Goal: Transaction & Acquisition: Book appointment/travel/reservation

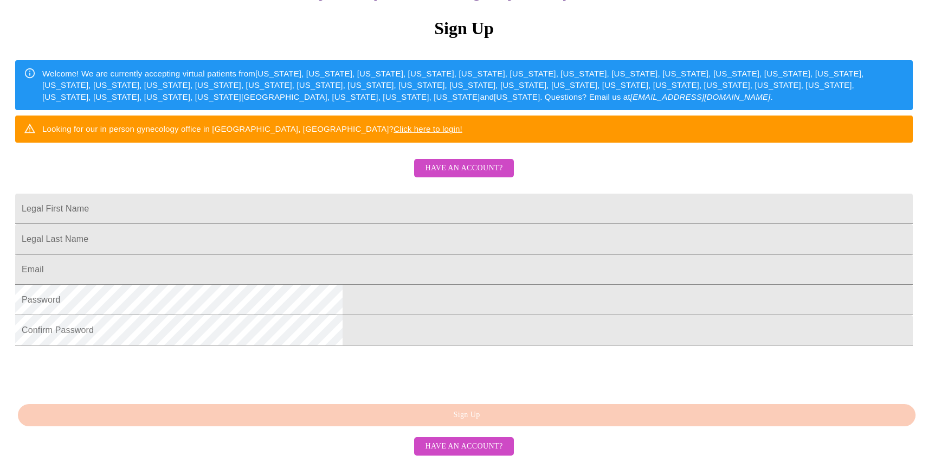
scroll to position [227, 0]
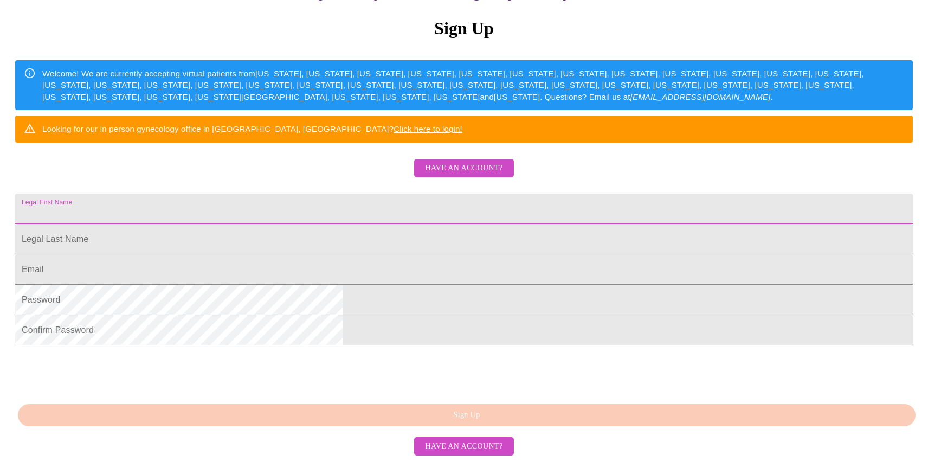
click at [352, 194] on input "Legal First Name" at bounding box center [464, 209] width 898 height 30
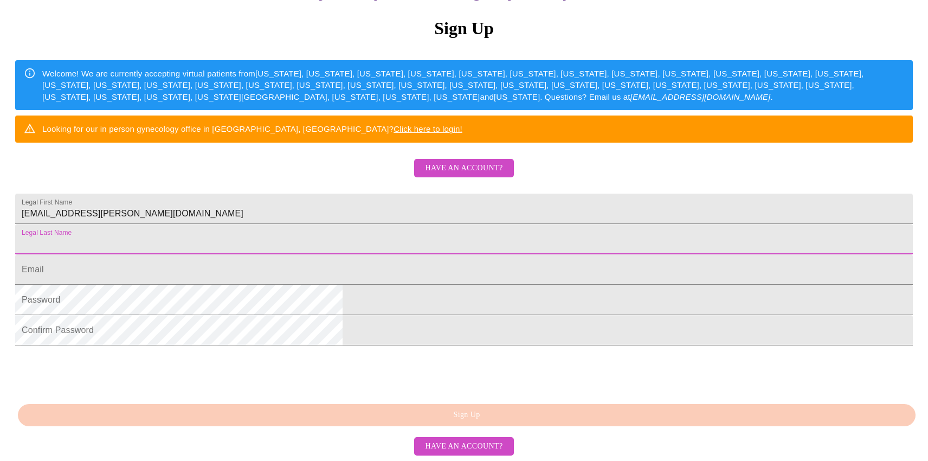
click at [375, 224] on input "Legal First Name" at bounding box center [464, 239] width 898 height 30
click at [375, 194] on input "[EMAIL_ADDRESS][PERSON_NAME][DOMAIN_NAME]" at bounding box center [464, 209] width 898 height 30
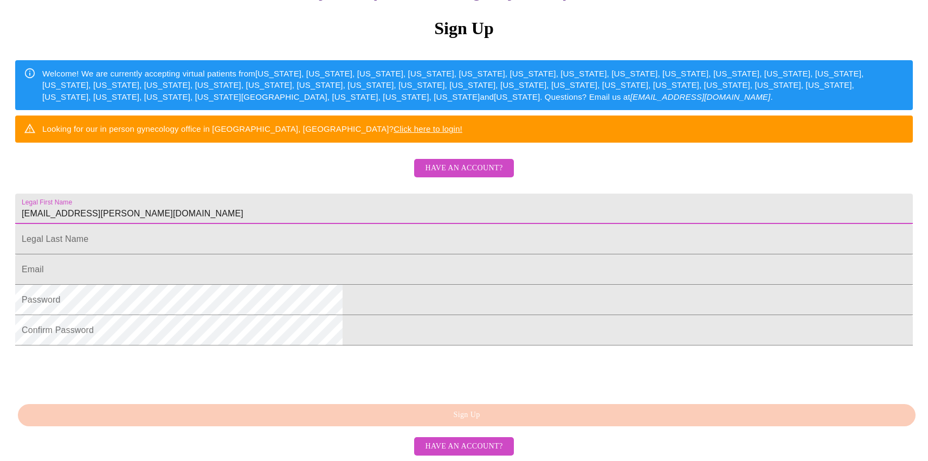
click at [375, 194] on input "[EMAIL_ADDRESS][PERSON_NAME][DOMAIN_NAME]" at bounding box center [464, 209] width 898 height 30
type input "[PERSON_NAME]"
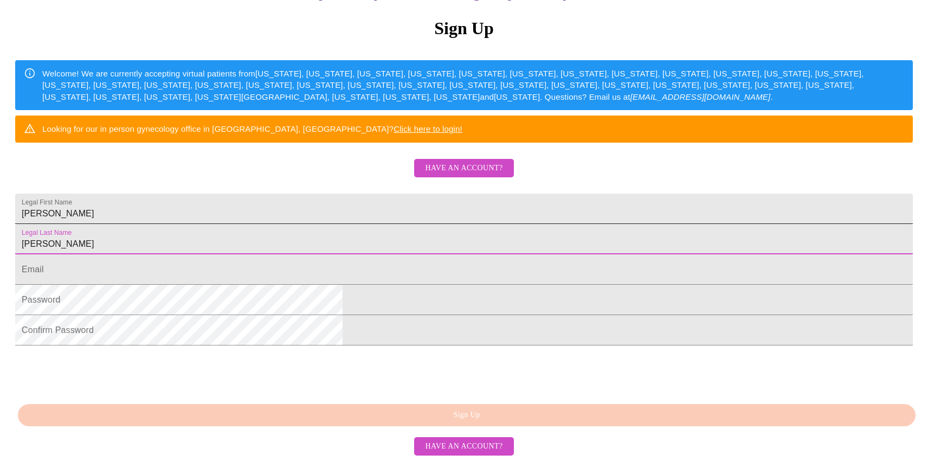
type input "[PERSON_NAME]"
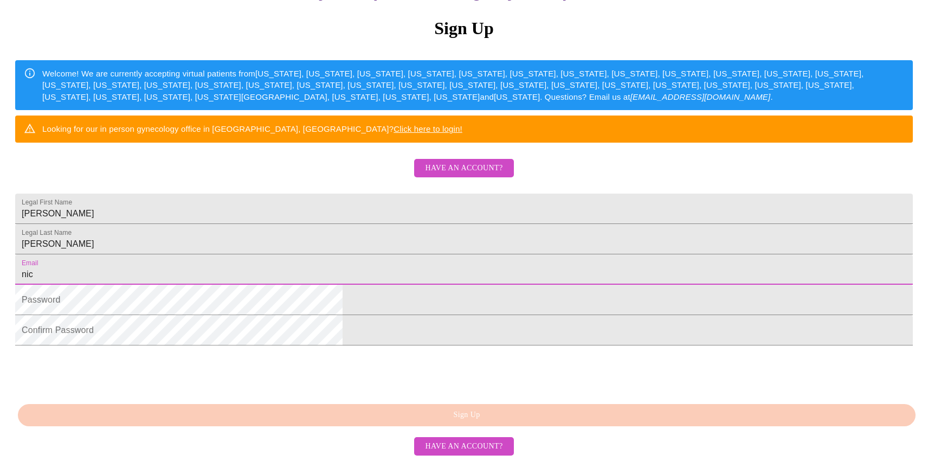
type input "[EMAIL_ADDRESS][PERSON_NAME][DOMAIN_NAME]"
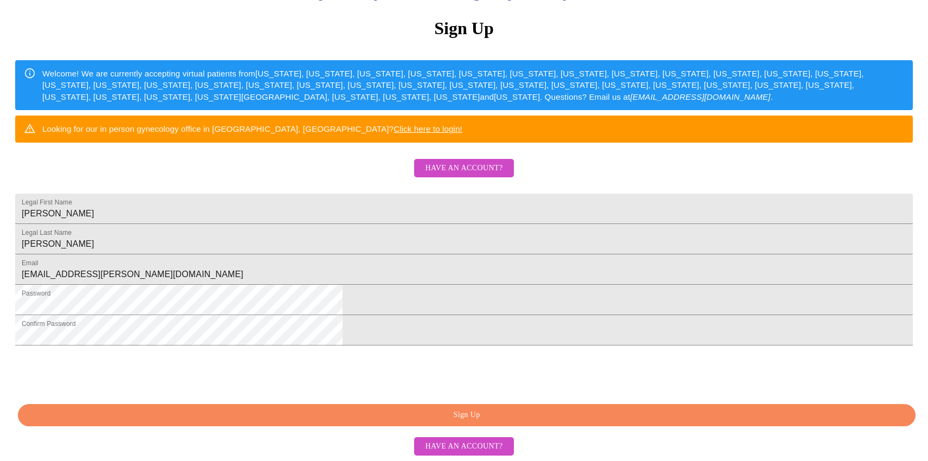
click at [438, 407] on button "Sign Up" at bounding box center [467, 415] width 898 height 22
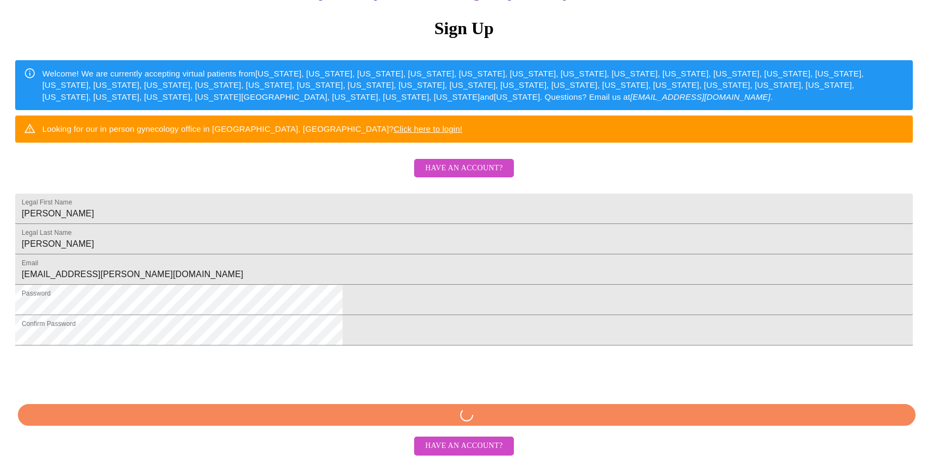
scroll to position [184, 0]
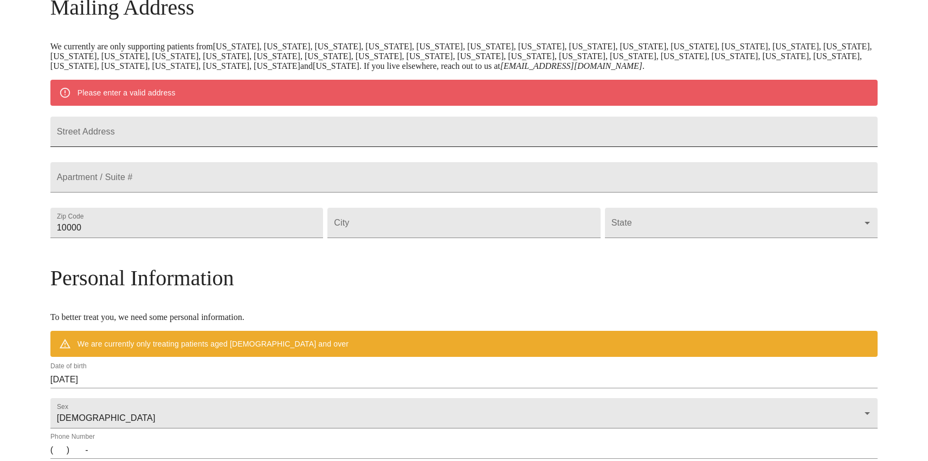
click at [251, 142] on input "Street Address" at bounding box center [463, 132] width 827 height 30
type input "[STREET_ADDRESS]"
click at [180, 238] on input "10000" at bounding box center [186, 223] width 273 height 30
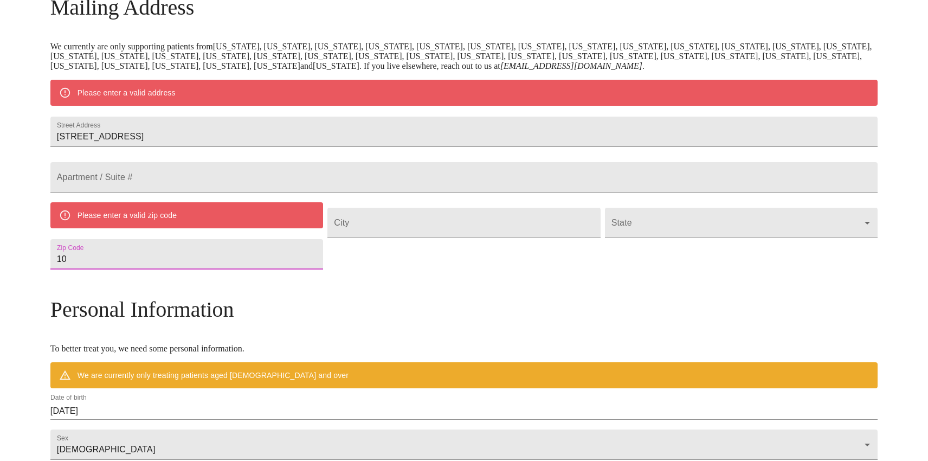
type input "1"
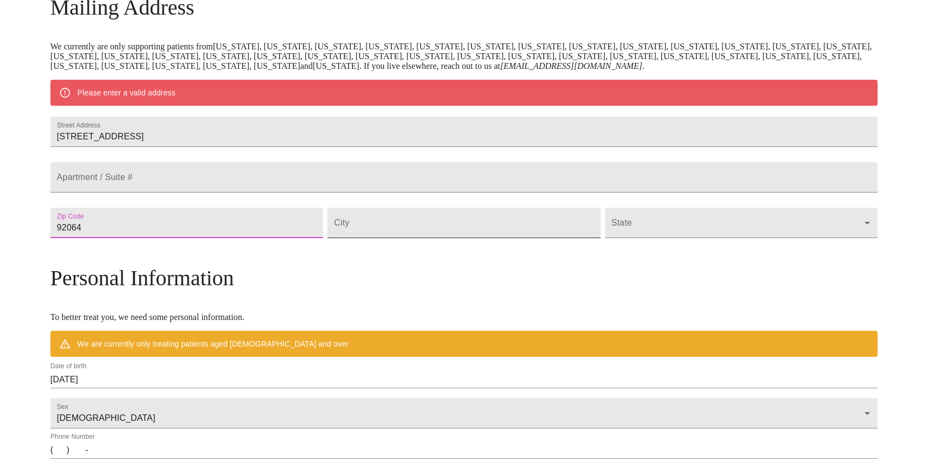
type input "92064"
click at [392, 238] on input "Street Address" at bounding box center [464, 223] width 273 height 30
type input "poway"
click at [604, 241] on body "MyMenopauseRx Welcome to MyMenopauseRx Since it's your first time here, you'll …" at bounding box center [464, 242] width 920 height 845
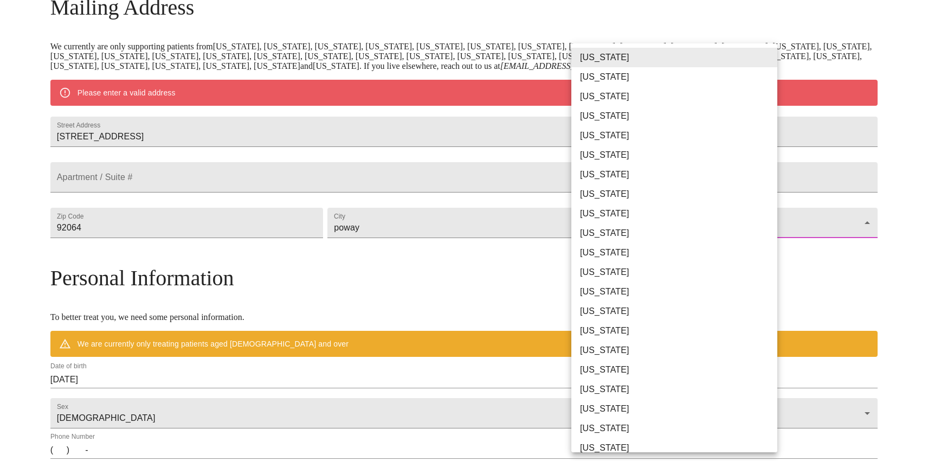
click at [594, 138] on li "[US_STATE]" at bounding box center [675, 136] width 206 height 20
type input "[US_STATE]"
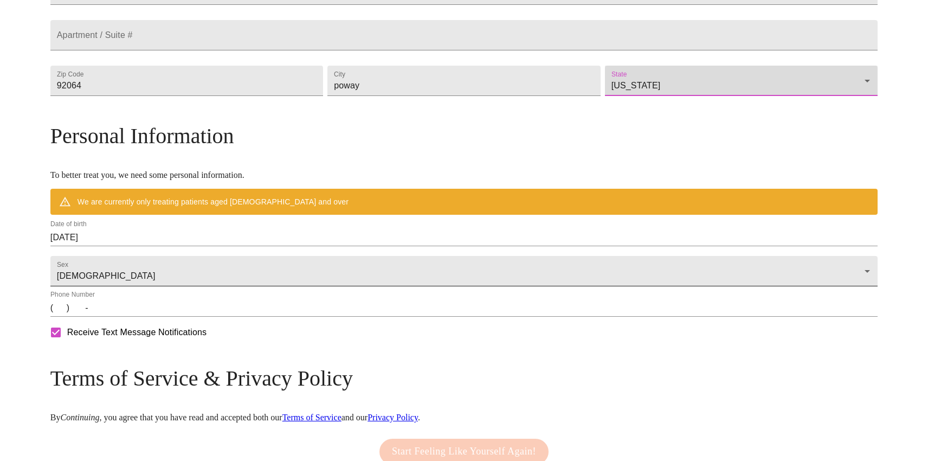
scroll to position [363, 0]
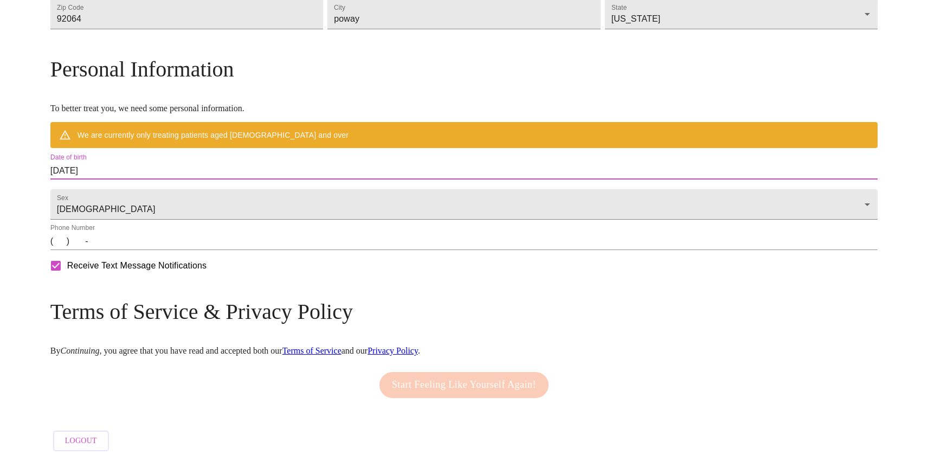
drag, startPoint x: 199, startPoint y: 191, endPoint x: 106, endPoint y: 191, distance: 92.7
click at [106, 191] on div "MyMenopauseRx Welcome to MyMenopauseRx Since it's your first time here, you'll …" at bounding box center [463, 50] width 827 height 814
click at [178, 179] on input "[DATE]" at bounding box center [463, 170] width 827 height 17
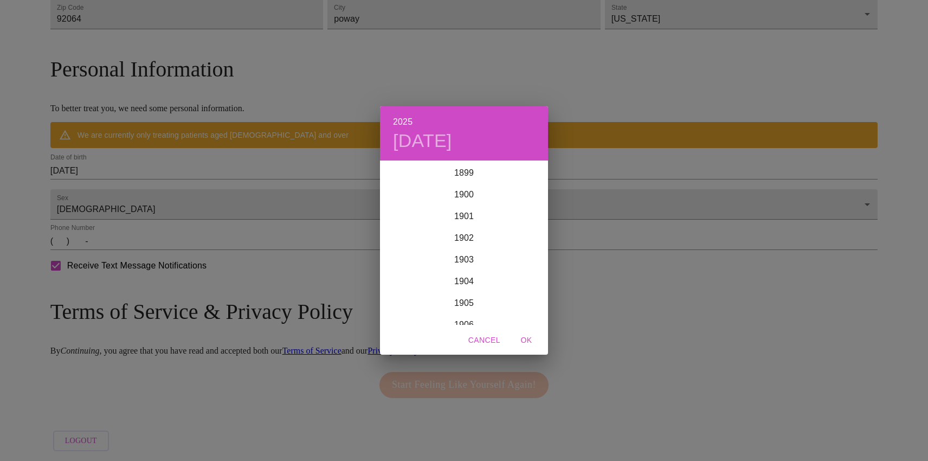
scroll to position [2668, 0]
click at [178, 193] on div "2025 [DATE] 1900 1901 1902 1903 1904 1905 1906 1907 1908 1909 1910 1911 1912 19…" at bounding box center [464, 230] width 928 height 461
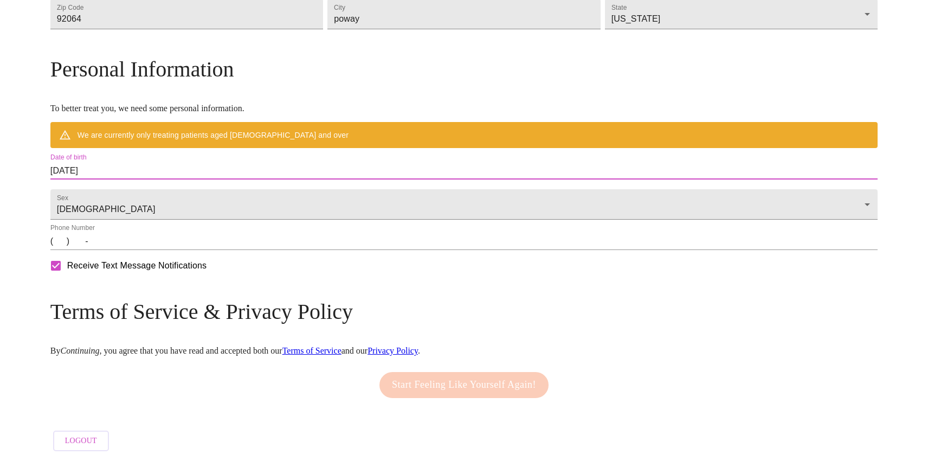
click at [158, 179] on input "[DATE]" at bounding box center [463, 170] width 827 height 17
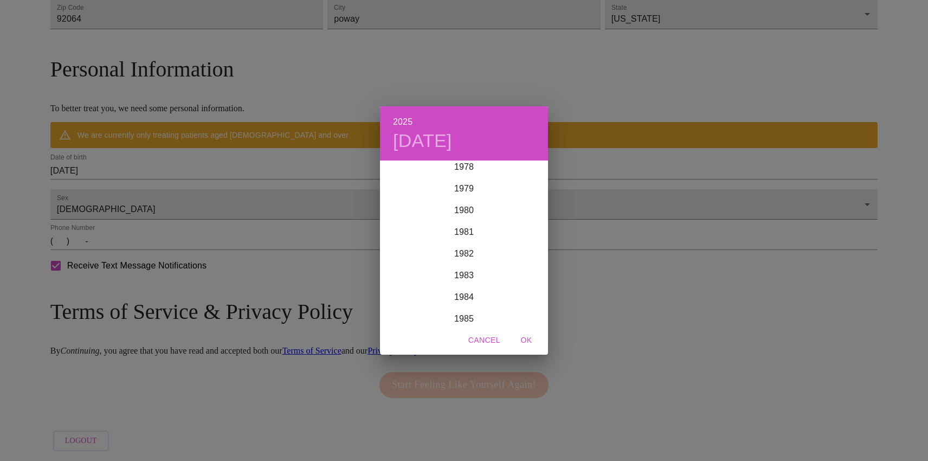
scroll to position [1712, 0]
click at [474, 200] on div "1979" at bounding box center [464, 196] width 168 height 22
click at [407, 186] on div "Jan" at bounding box center [408, 182] width 56 height 41
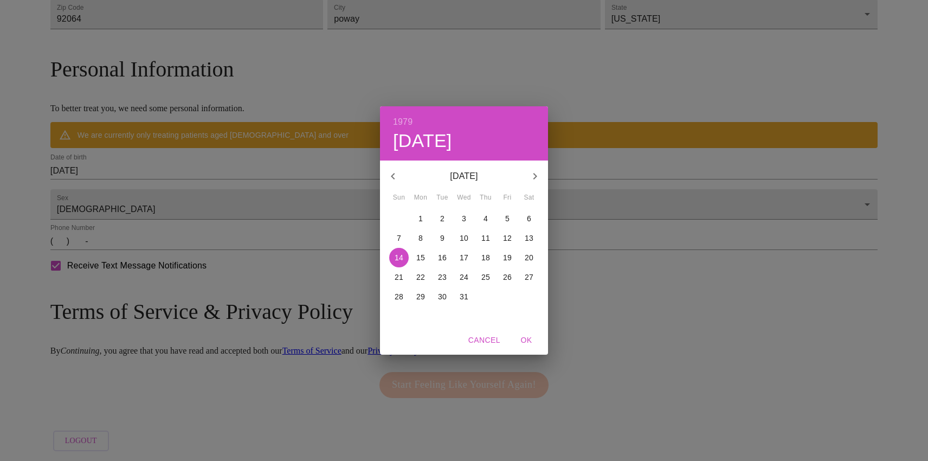
click at [465, 299] on p "31" at bounding box center [464, 296] width 9 height 11
click at [536, 343] on span "OK" at bounding box center [527, 340] width 26 height 14
type input "[DATE]"
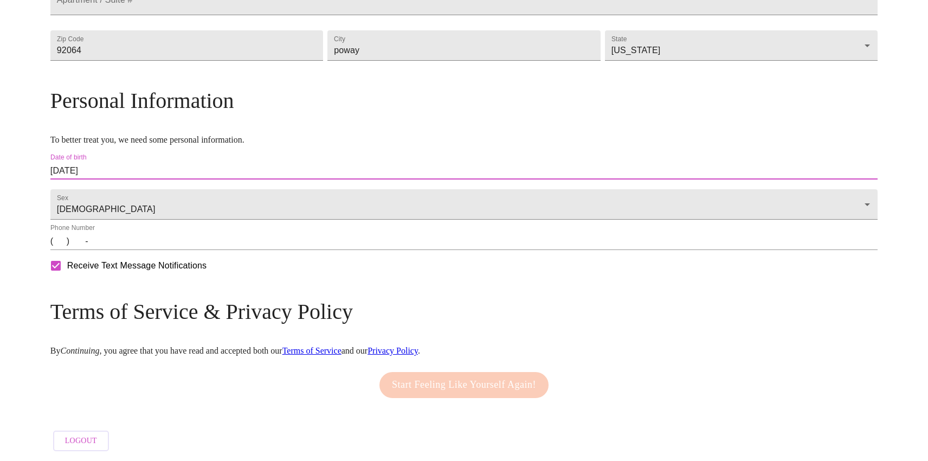
click at [161, 248] on input "(   )    -" at bounding box center [463, 241] width 827 height 17
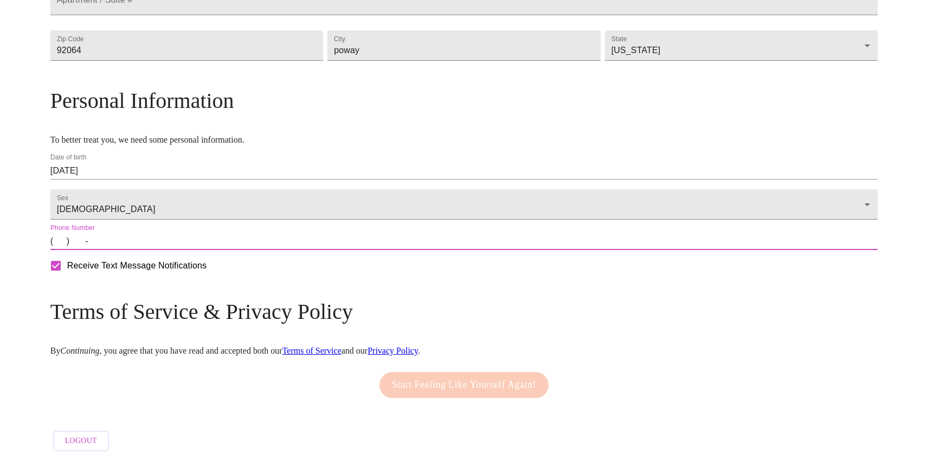
type input "[PHONE_NUMBER]"
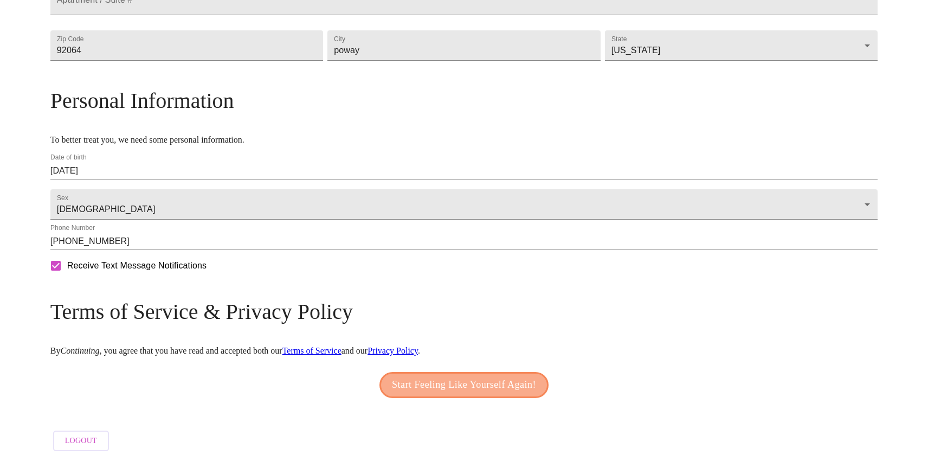
click at [449, 386] on span "Start Feeling Like Yourself Again!" at bounding box center [464, 384] width 144 height 17
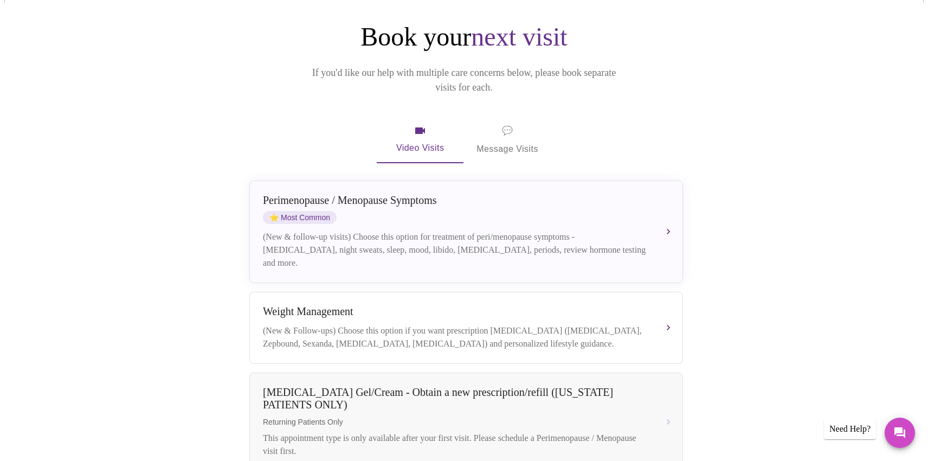
scroll to position [107, 0]
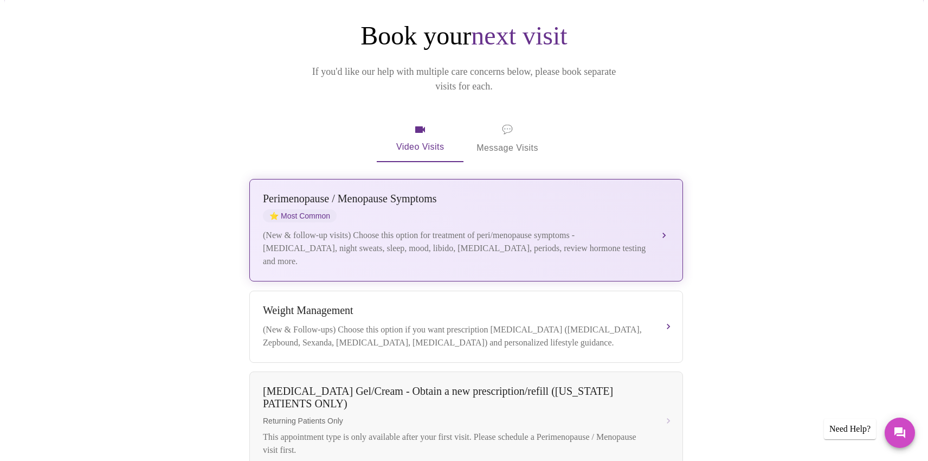
click at [470, 230] on div "(New & follow-up visits) Choose this option for treatment of peri/menopause sym…" at bounding box center [455, 248] width 385 height 39
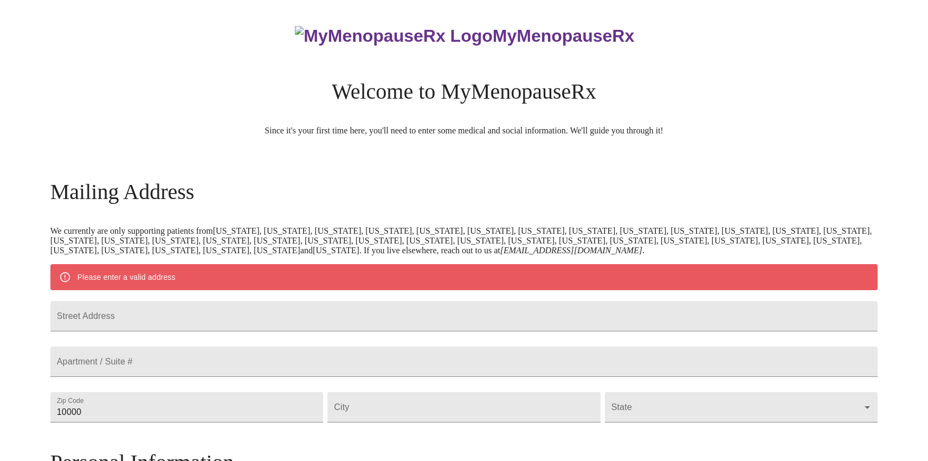
scroll to position [355, 0]
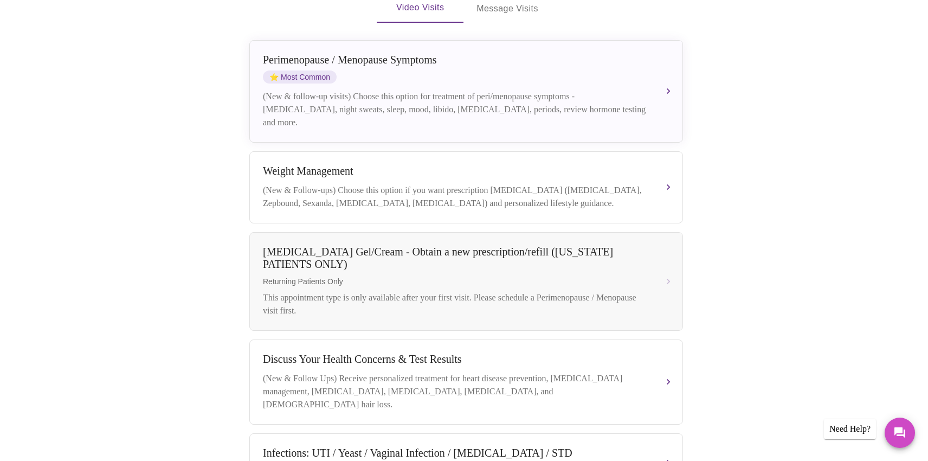
scroll to position [235, 0]
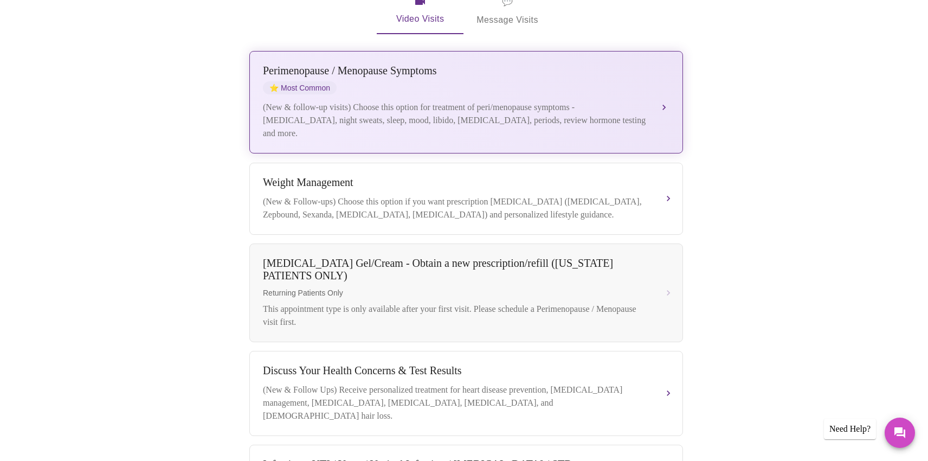
click at [669, 89] on button "[MEDICAL_DATA] / Menopause Symptoms ⭐ Most Common (New & follow-up visits) Choo…" at bounding box center [466, 102] width 434 height 102
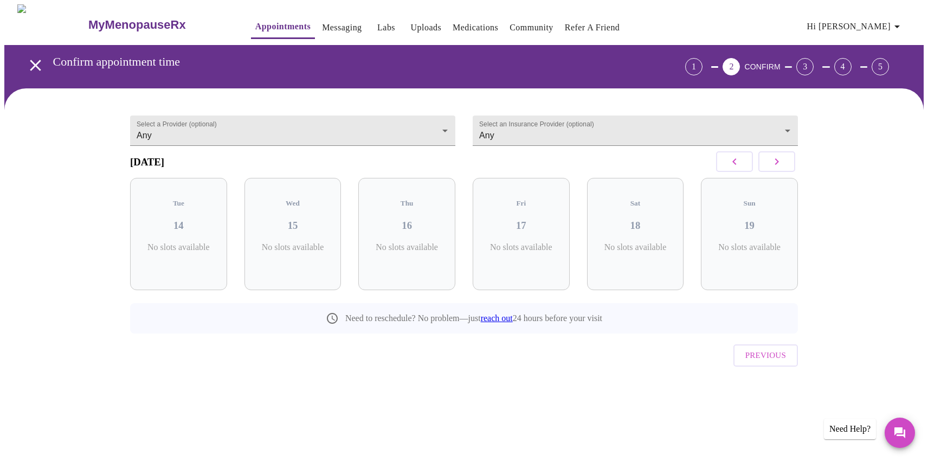
click at [775, 168] on icon "button" at bounding box center [777, 161] width 13 height 13
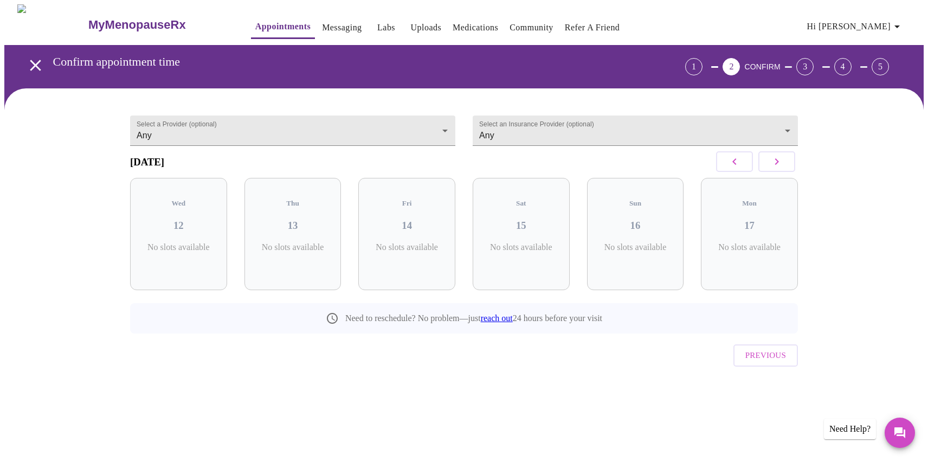
click at [775, 168] on icon "button" at bounding box center [777, 161] width 13 height 13
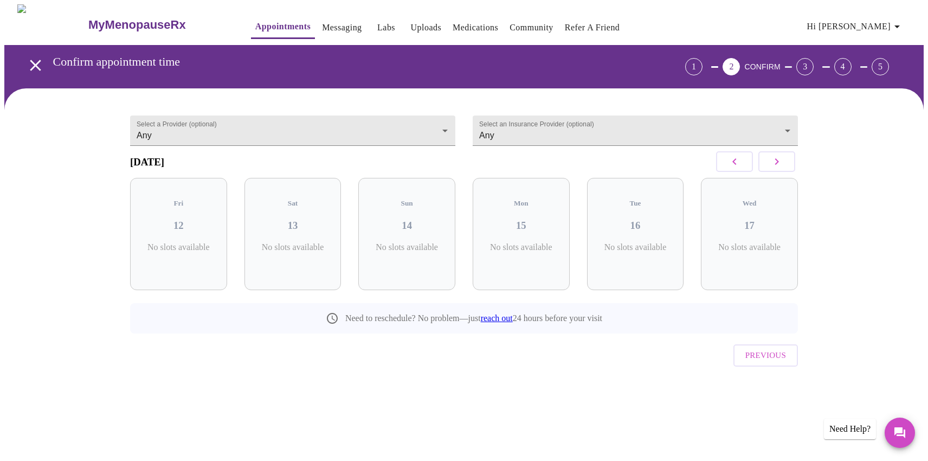
click at [775, 168] on icon "button" at bounding box center [777, 161] width 13 height 13
click at [349, 142] on div "Select a Provider (optional) Any Any" at bounding box center [292, 138] width 343 height 75
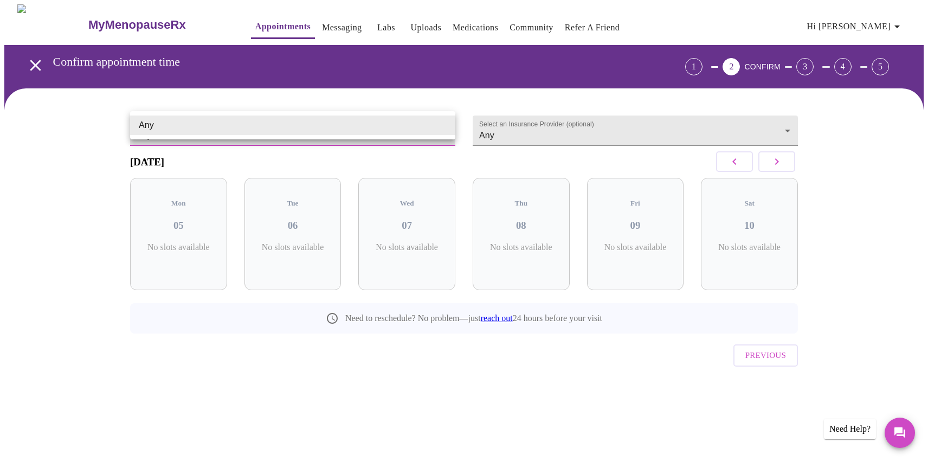
click at [356, 127] on body "MyMenopauseRx Appointments Messaging Labs Uploads Medications Community Refer a…" at bounding box center [464, 212] width 920 height 416
click at [356, 127] on li "Any" at bounding box center [292, 126] width 325 height 20
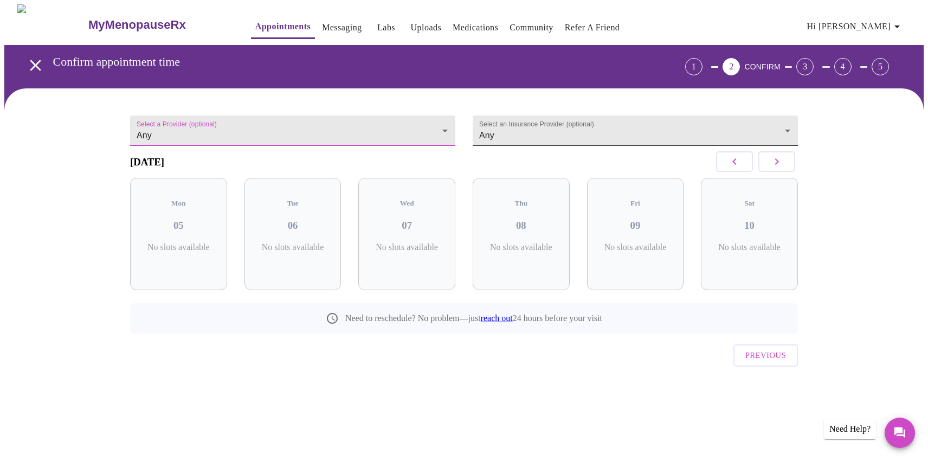
click at [494, 137] on body "MyMenopauseRx Appointments Messaging Labs Uploads Medications Community Refer a…" at bounding box center [464, 212] width 920 height 416
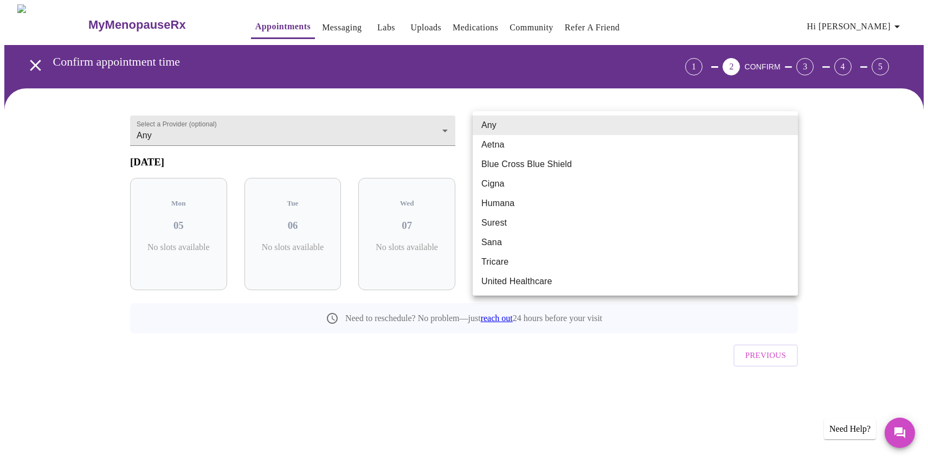
click at [549, 114] on ul "Any Aetna Blue Cross Blue Shield Cigna Humana Surest Sana Tricare United Health…" at bounding box center [635, 203] width 325 height 184
click at [407, 139] on div at bounding box center [464, 230] width 928 height 461
